Goal: Information Seeking & Learning: Learn about a topic

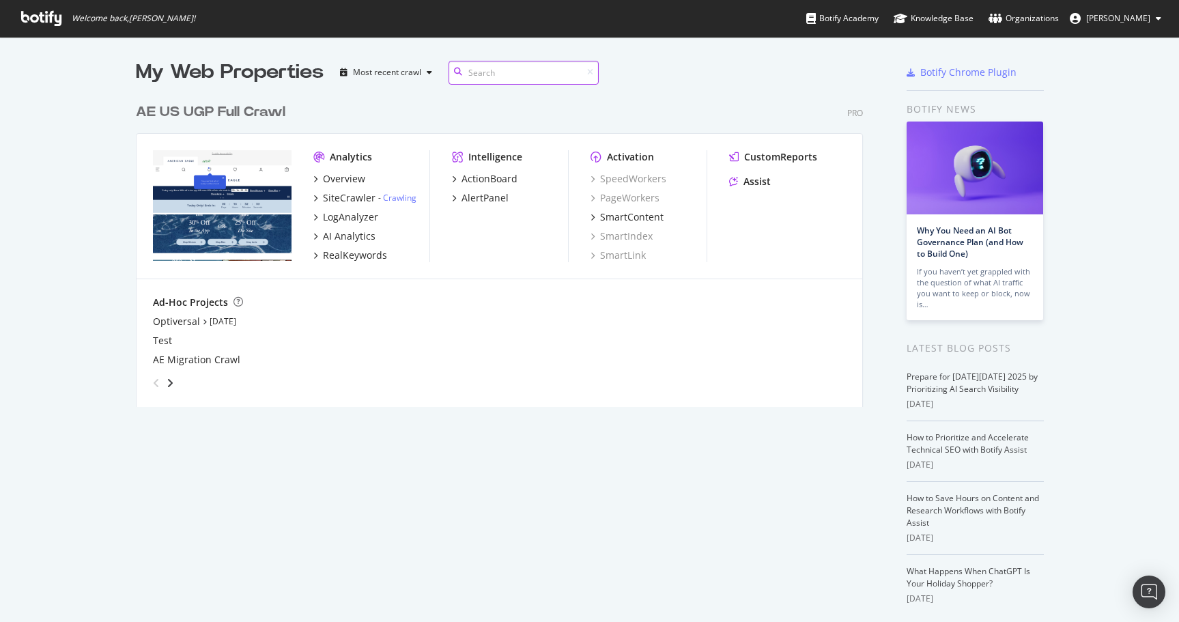
scroll to position [321, 738]
click at [354, 257] on div "RealKeywords" at bounding box center [355, 255] width 64 height 14
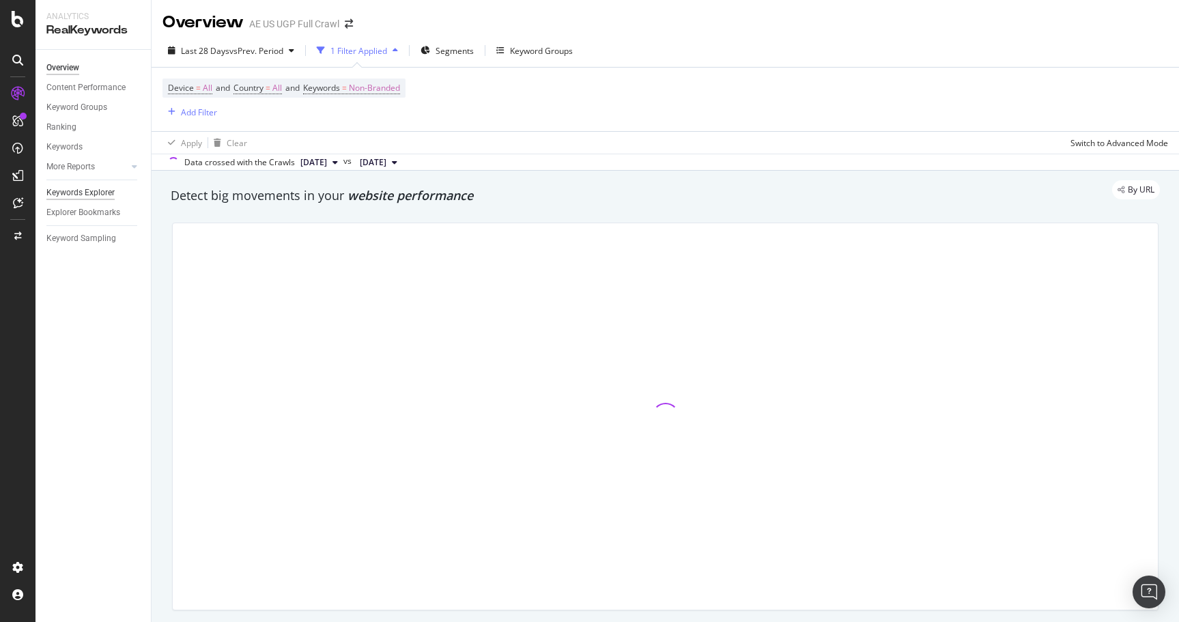
click at [102, 192] on div "Keywords Explorer" at bounding box center [80, 193] width 68 height 14
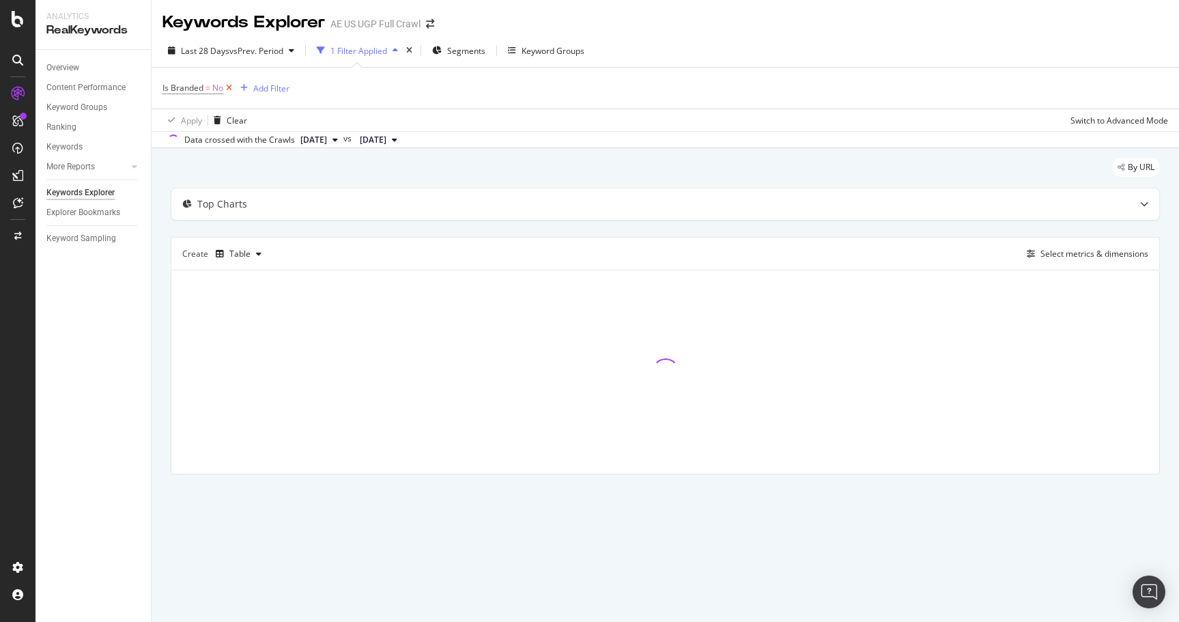
click at [229, 86] on icon at bounding box center [229, 88] width 12 height 14
click at [197, 85] on div "Add Filter" at bounding box center [199, 88] width 36 height 12
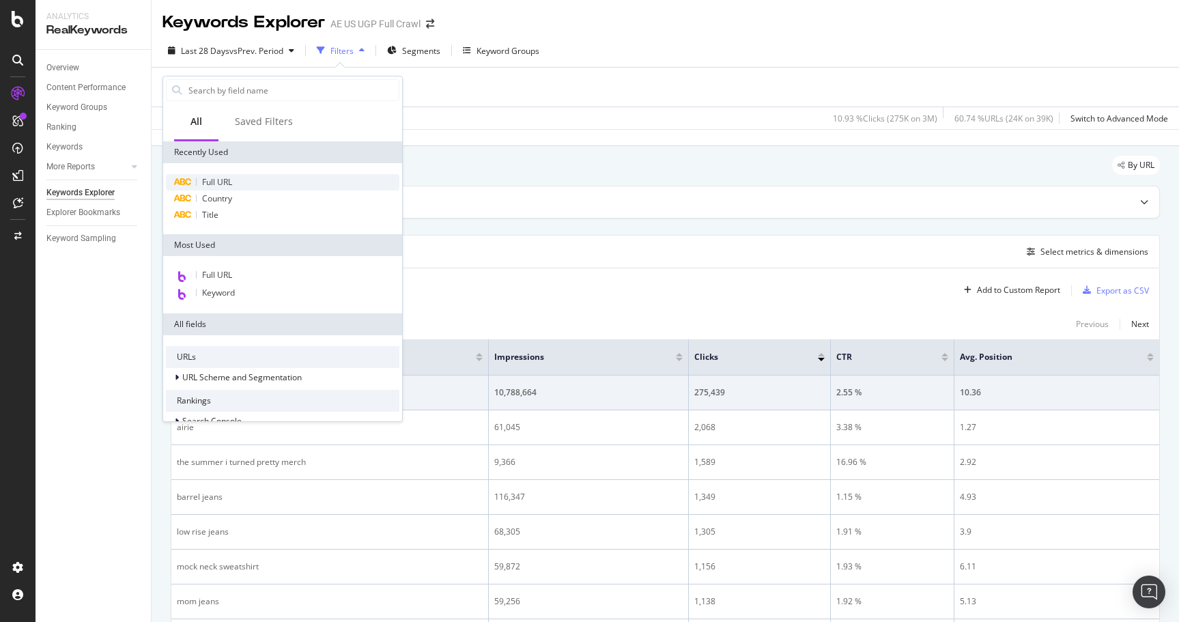
click at [224, 183] on span "Full URL" at bounding box center [217, 182] width 30 height 12
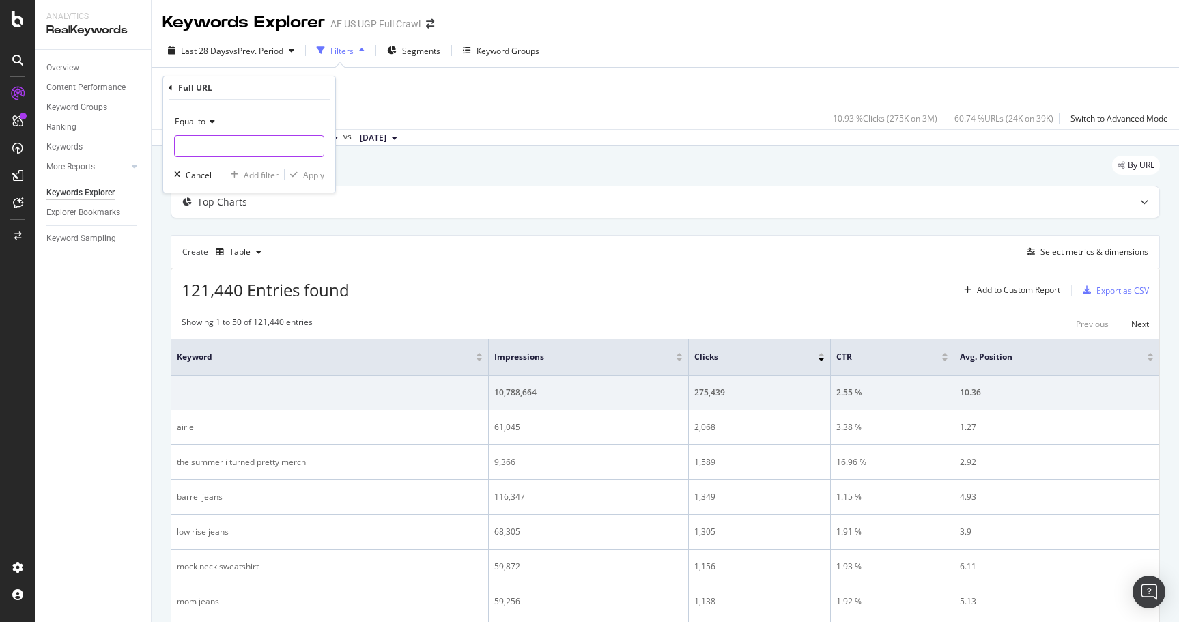
click at [240, 146] on input "text" at bounding box center [249, 146] width 149 height 22
type input "/o/"
click at [201, 121] on span "Equal to" at bounding box center [190, 121] width 31 height 12
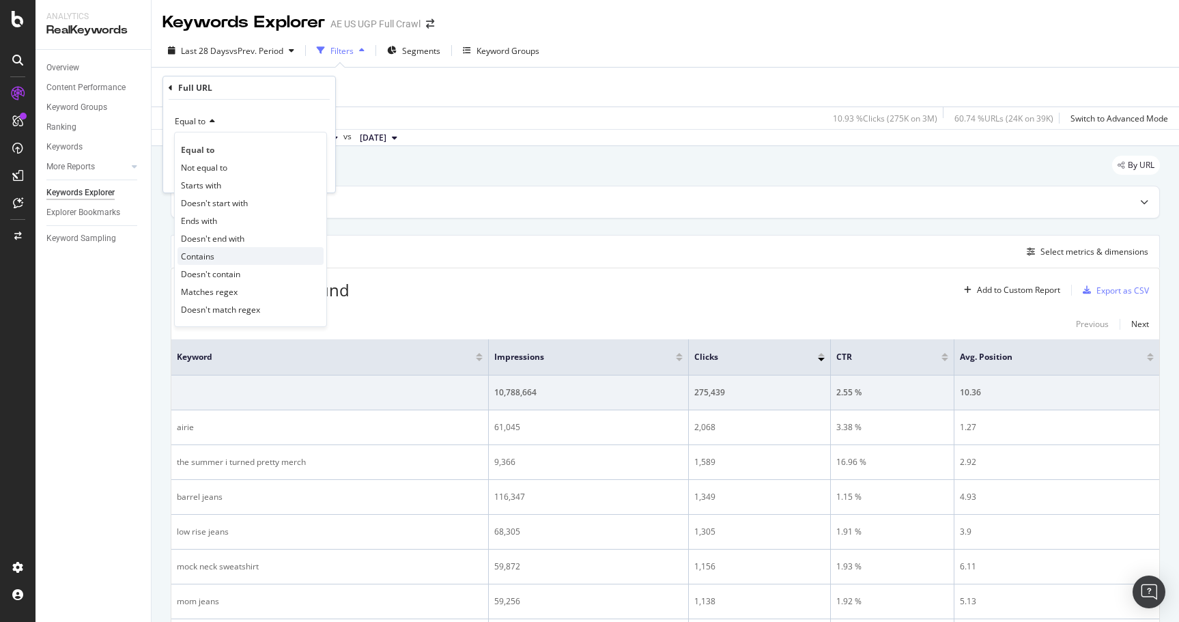
click at [216, 255] on div "Contains" at bounding box center [250, 256] width 146 height 18
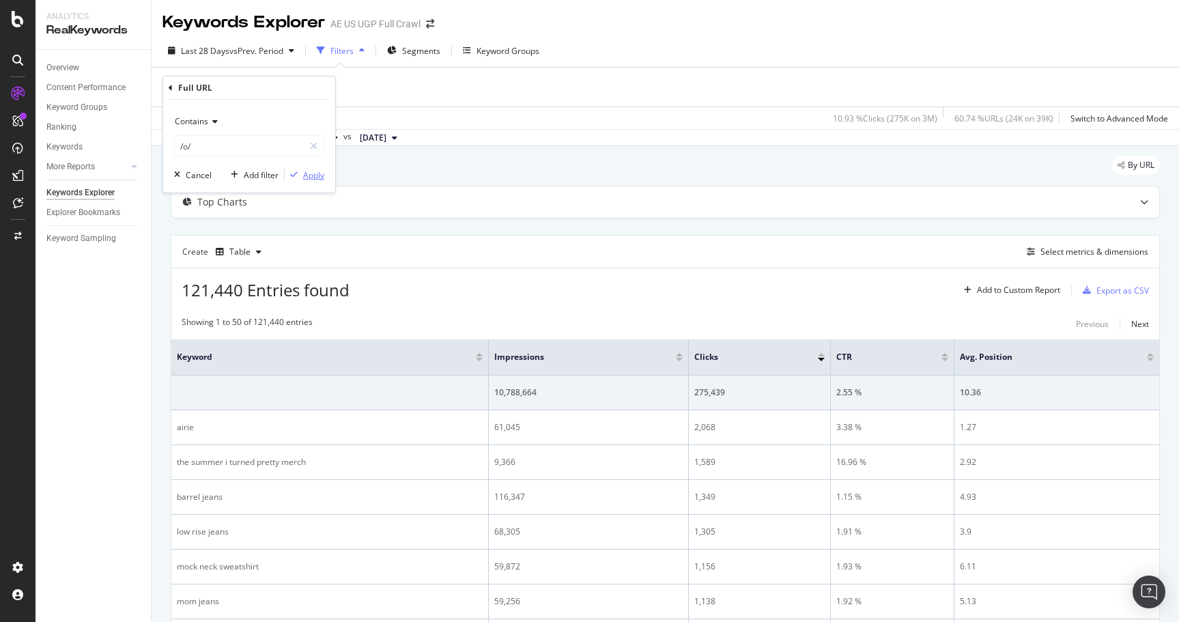
click at [318, 177] on div "Apply" at bounding box center [313, 175] width 21 height 12
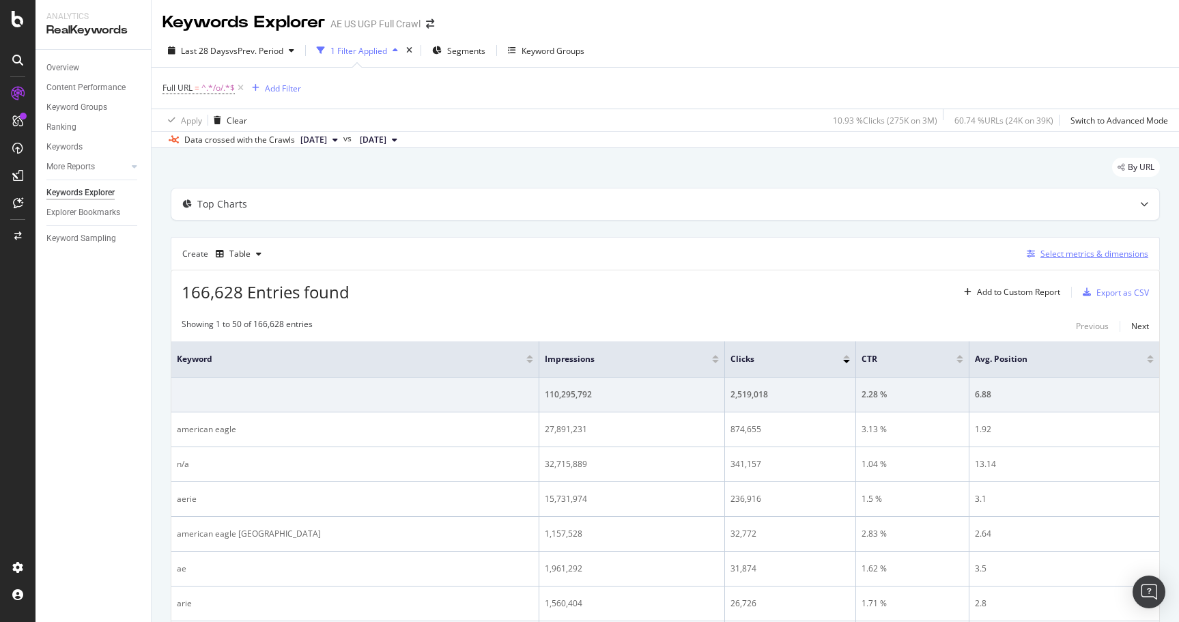
click at [1098, 254] on div "Select metrics & dimensions" at bounding box center [1094, 254] width 108 height 12
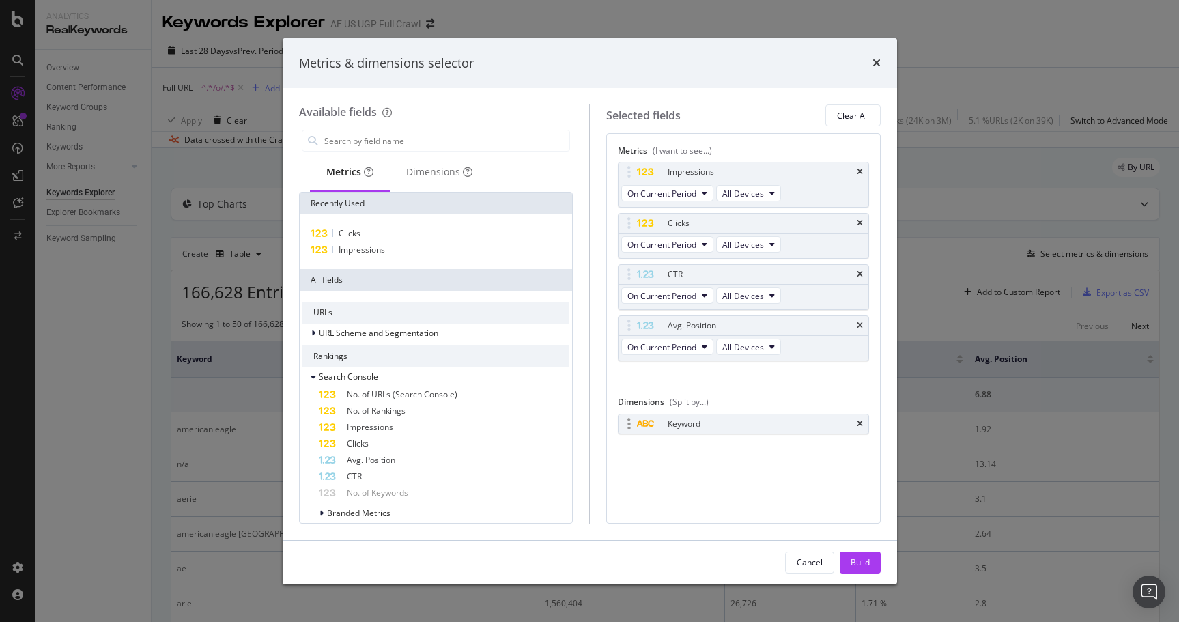
click at [858, 416] on div "Keyword" at bounding box center [743, 423] width 250 height 19
drag, startPoint x: 443, startPoint y: 175, endPoint x: 431, endPoint y: 145, distance: 33.1
click at [442, 173] on div "Dimensions" at bounding box center [439, 172] width 66 height 14
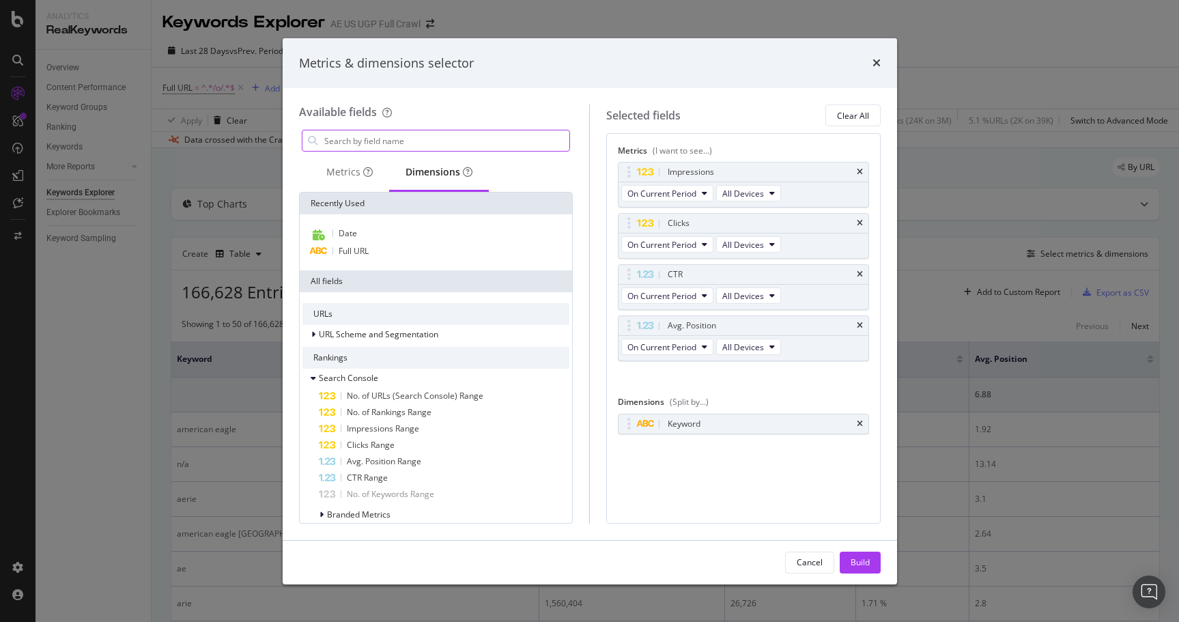
click at [431, 144] on input "modal" at bounding box center [446, 140] width 247 height 20
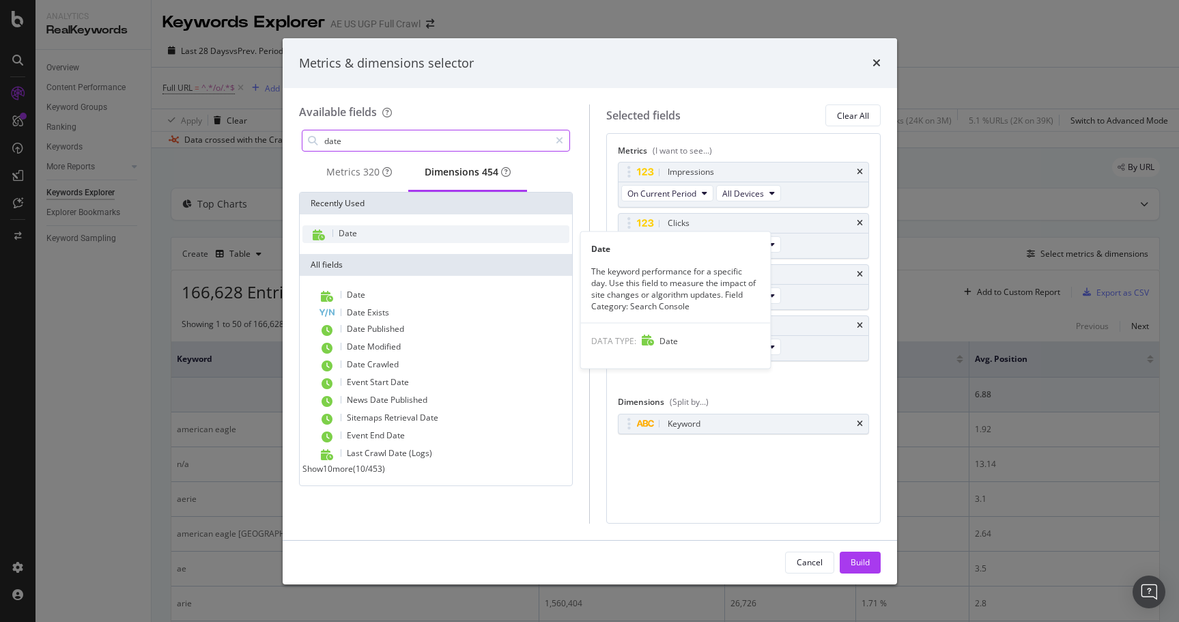
type input "date"
drag, startPoint x: 369, startPoint y: 238, endPoint x: 411, endPoint y: 261, distance: 48.0
click at [369, 238] on div "Date" at bounding box center [436, 234] width 268 height 18
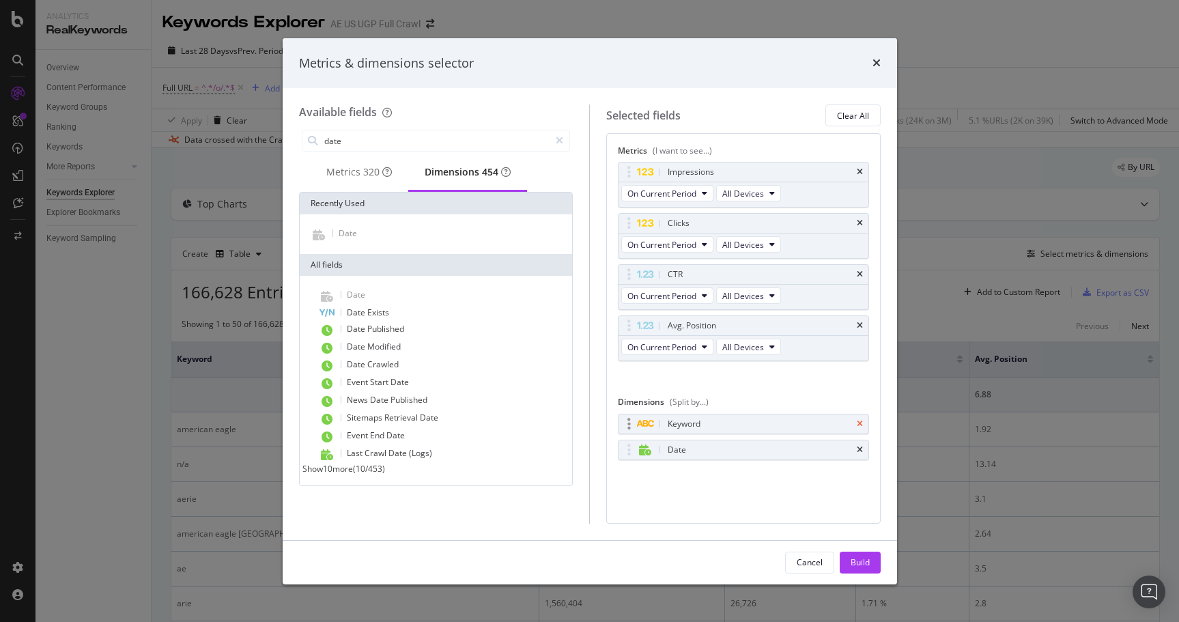
click at [857, 423] on icon "times" at bounding box center [860, 424] width 6 height 8
click at [859, 272] on icon "times" at bounding box center [860, 274] width 6 height 8
click at [859, 321] on icon "times" at bounding box center [860, 325] width 6 height 8
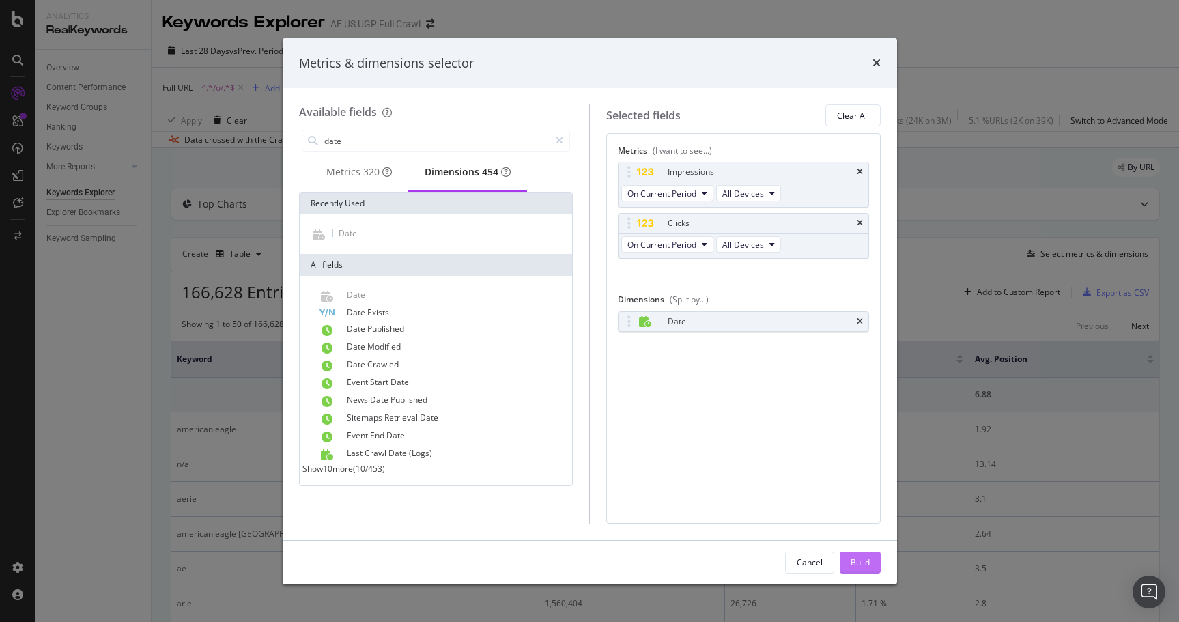
click at [853, 560] on div "Build" at bounding box center [859, 562] width 19 height 12
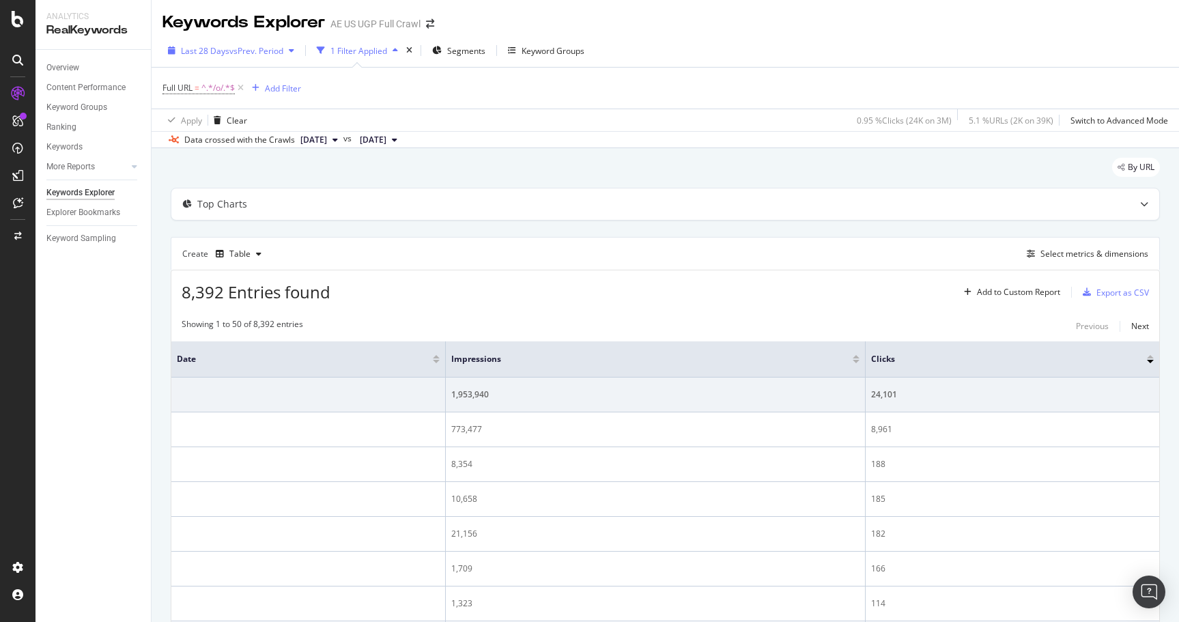
click at [238, 52] on span "vs Prev. Period" at bounding box center [256, 51] width 54 height 12
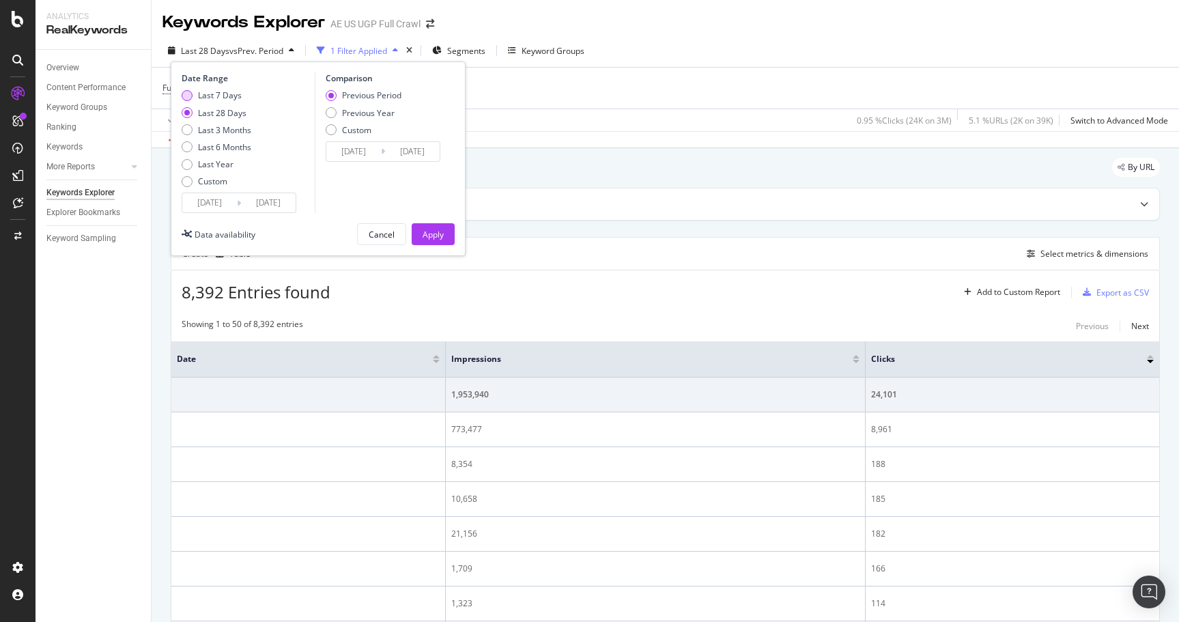
click at [220, 91] on div "Last 7 Days" at bounding box center [220, 95] width 44 height 12
type input "[DATE]"
click at [435, 236] on div "Apply" at bounding box center [432, 235] width 21 height 12
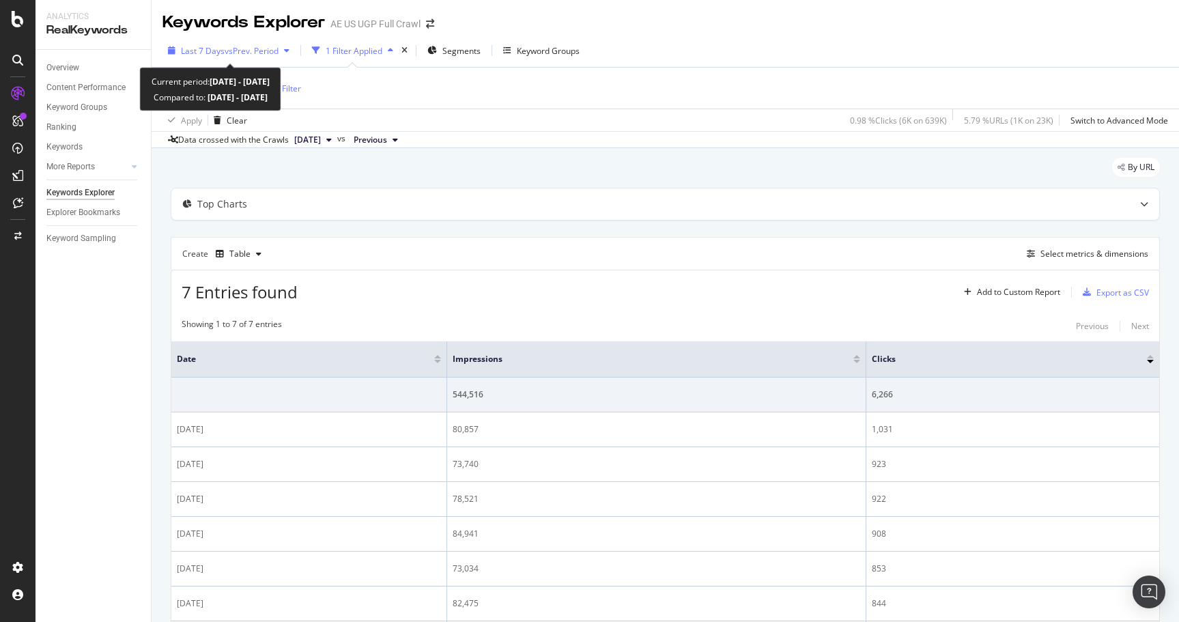
click at [278, 47] on span "vs Prev. Period" at bounding box center [252, 51] width 54 height 12
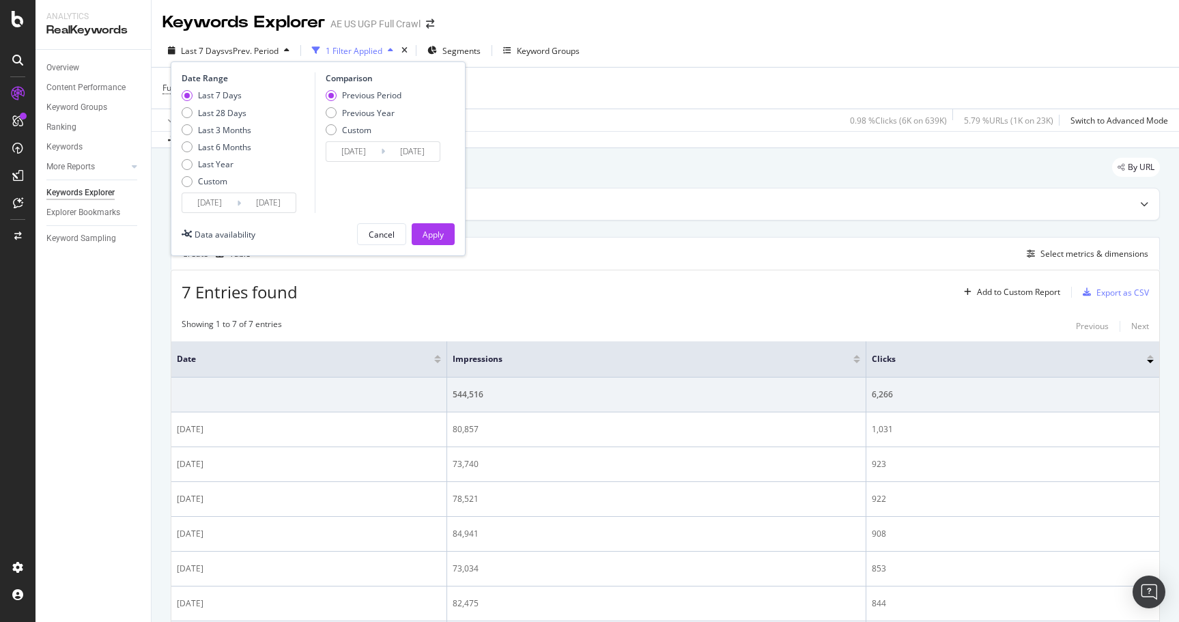
drag, startPoint x: 235, startPoint y: 113, endPoint x: 359, endPoint y: 192, distance: 146.4
click at [237, 113] on div "Last 28 Days" at bounding box center [222, 113] width 48 height 12
type input "[DATE]"
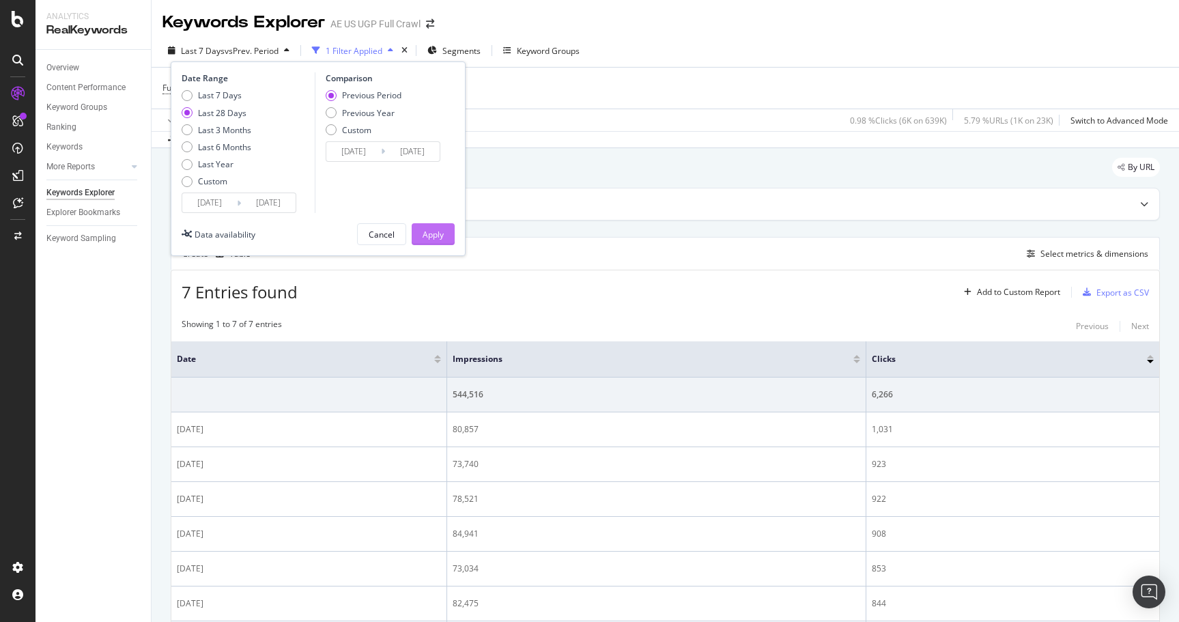
click at [436, 235] on div "Apply" at bounding box center [432, 235] width 21 height 12
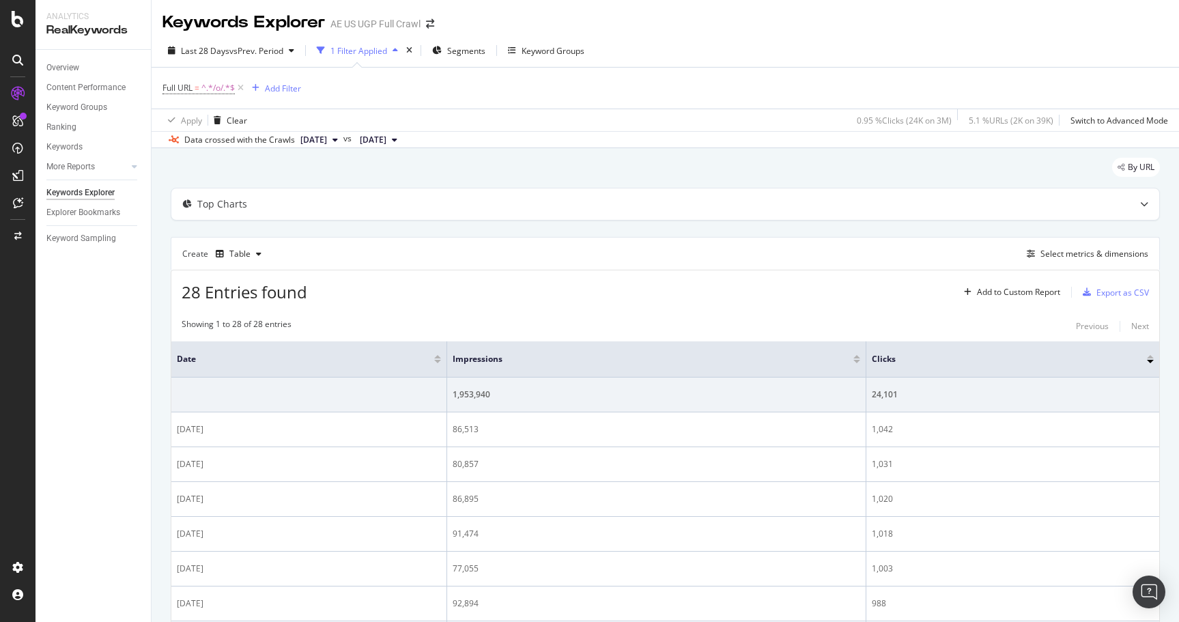
click at [437, 361] on div at bounding box center [437, 361] width 7 height 3
click at [434, 355] on div at bounding box center [437, 356] width 7 height 3
click at [1107, 293] on div "Export as CSV" at bounding box center [1122, 293] width 53 height 12
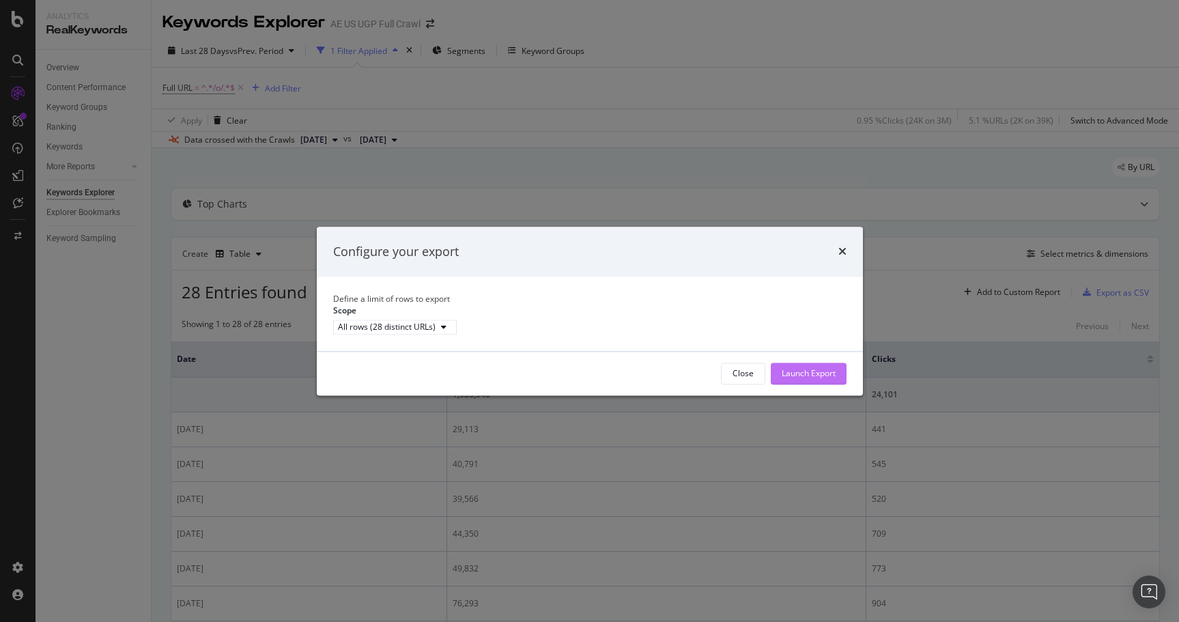
click at [822, 379] on div "Launch Export" at bounding box center [808, 373] width 54 height 12
